Goal: Transaction & Acquisition: Purchase product/service

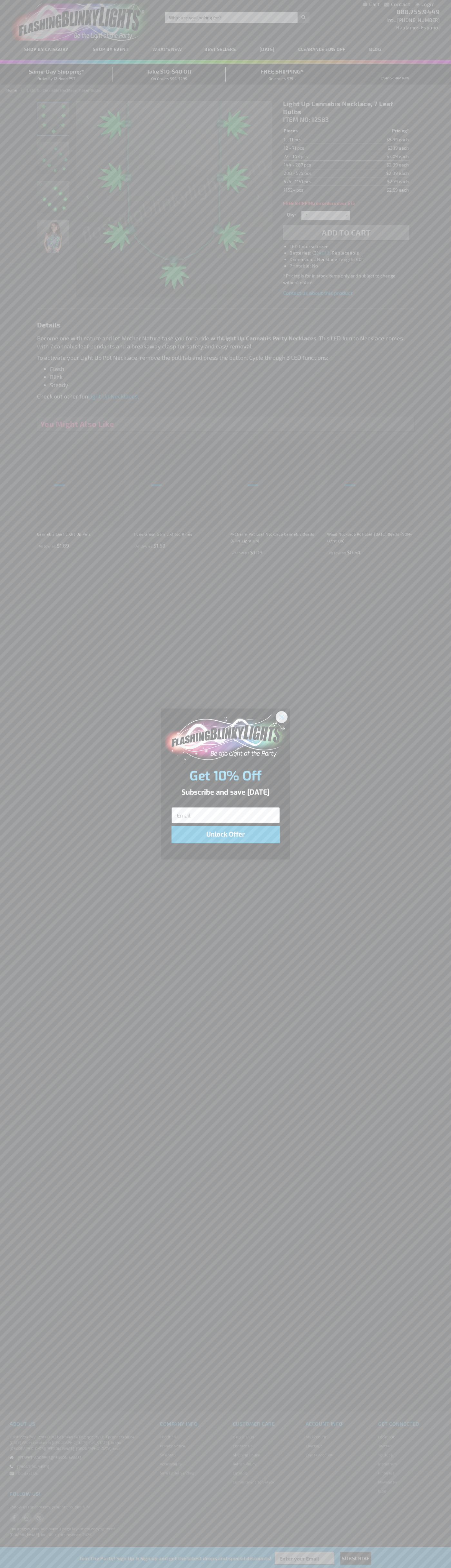
click at [281, 717] on icon "Close dialog" at bounding box center [281, 717] width 5 height 5
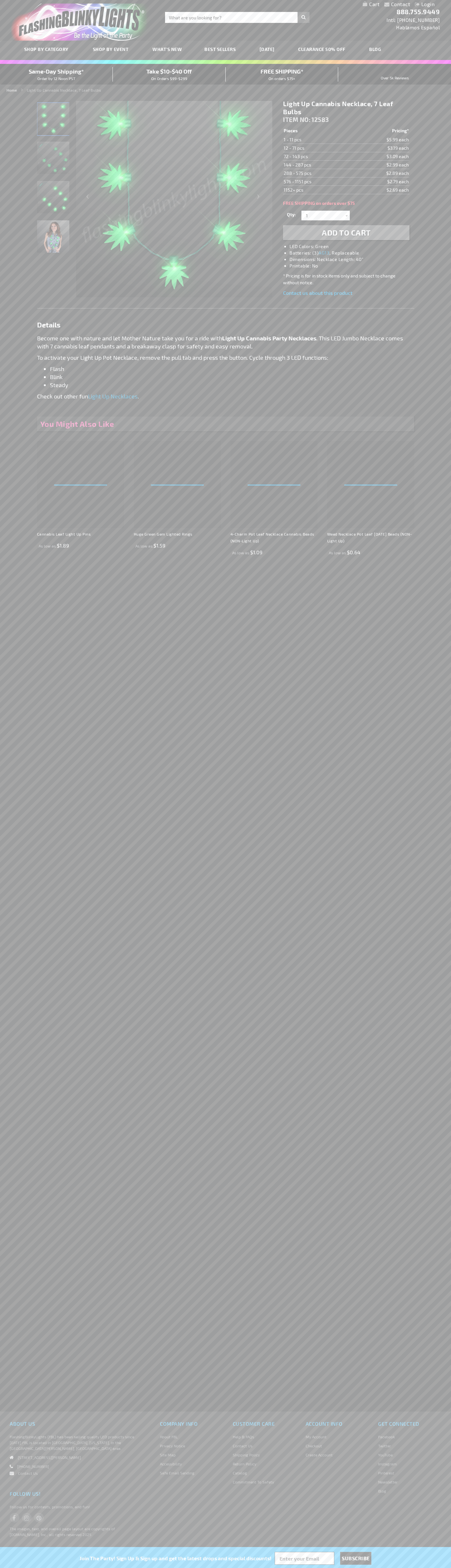
click at [353, 246] on li "LED Colors: Green" at bounding box center [353, 246] width 126 height 7
click at [346, 233] on span "Add to Cart" at bounding box center [346, 233] width 49 height 10
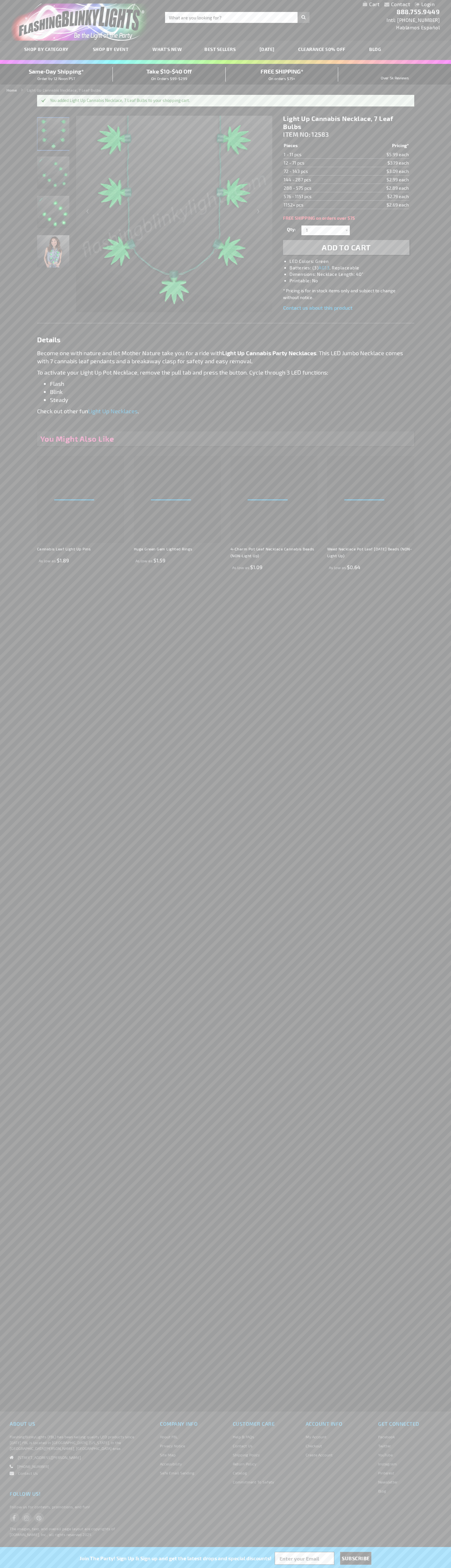
click at [412, 5] on li "Login" at bounding box center [425, 5] width 29 height 8
click at [371, 5] on link "My Cart" at bounding box center [371, 4] width 17 height 6
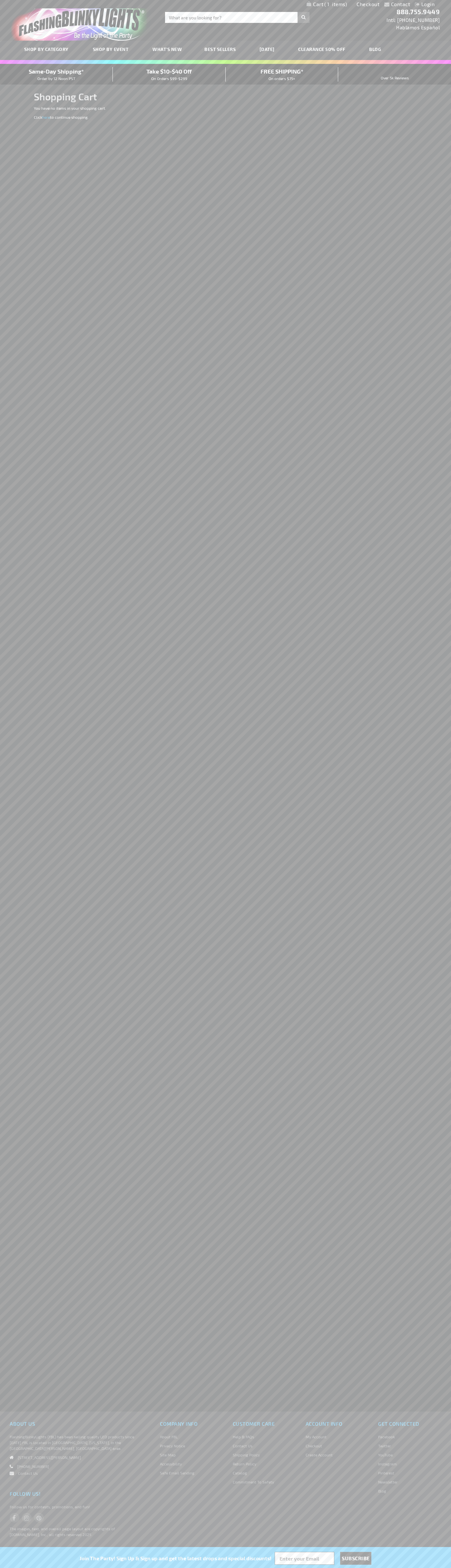
click at [56, 74] on span "Same-Day Shipping*" at bounding box center [56, 71] width 55 height 7
click at [368, 4] on link "Checkout" at bounding box center [368, 3] width 23 height 6
click at [56, 74] on span "Same-Day Shipping*" at bounding box center [56, 71] width 55 height 7
click at [194, 27] on div "Toggle Nav Search Search × Search 888.755.9449 Intl: 818-753-8303 Hablamos Espa…" at bounding box center [225, 20] width 451 height 41
click at [447, 1568] on html "The store will not work correctly when cookies are disabled. Contact Compare Pr…" at bounding box center [225, 784] width 451 height 1568
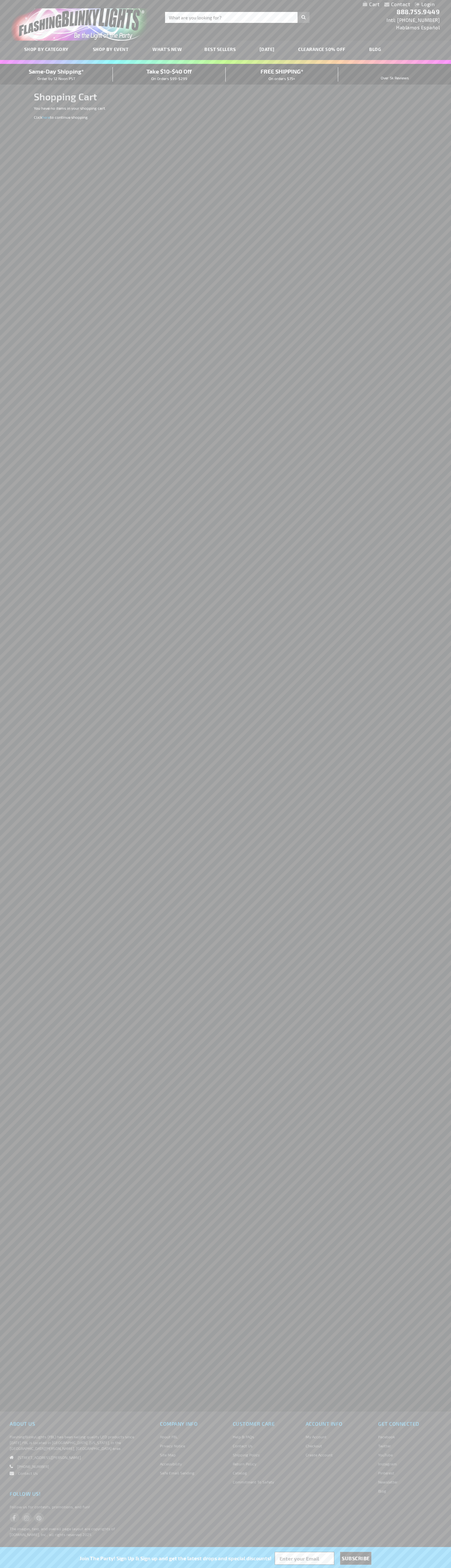
click at [108, 1568] on html "The store will not work correctly when cookies are disabled. Contact Compare Pr…" at bounding box center [225, 784] width 451 height 1568
click at [7, 1113] on div "Contact Compare Products Login Skip to Content My Cart My Cart Close You have n…" at bounding box center [225, 784] width 451 height 1568
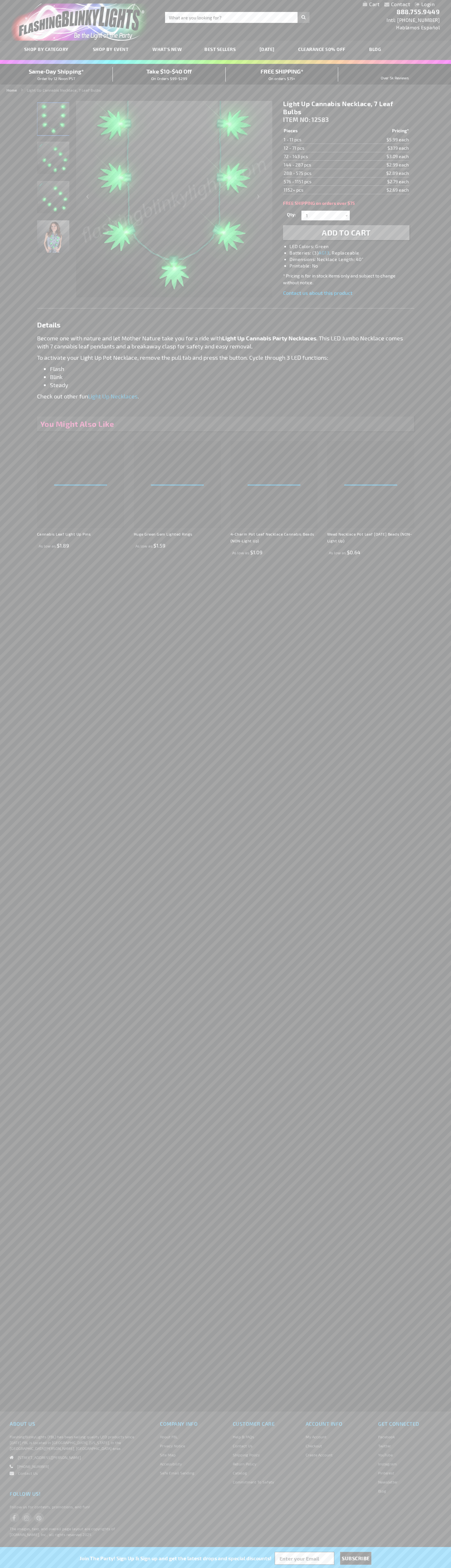
click at [371, 5] on link "My Cart" at bounding box center [371, 4] width 17 height 6
